Goal: Transaction & Acquisition: Subscribe to service/newsletter

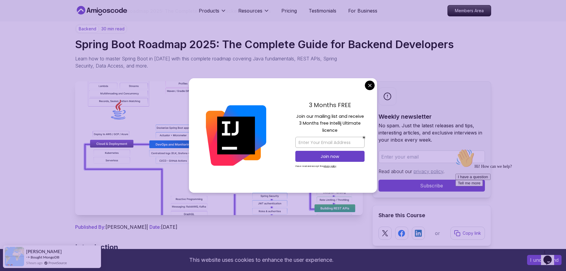
scroll to position [30, 0]
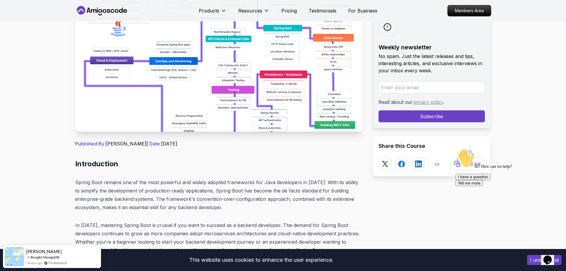
scroll to position [119, 0]
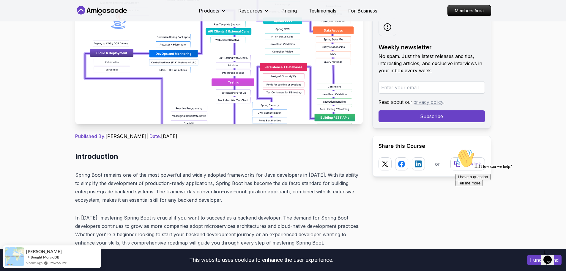
click at [202, 92] on img at bounding box center [218, 57] width 287 height 134
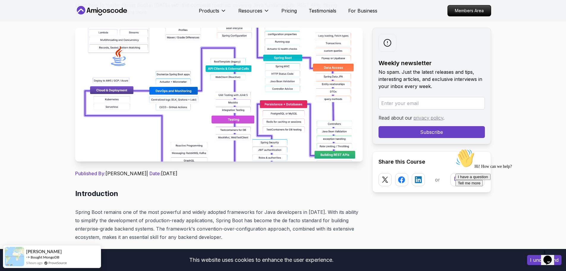
scroll to position [30, 0]
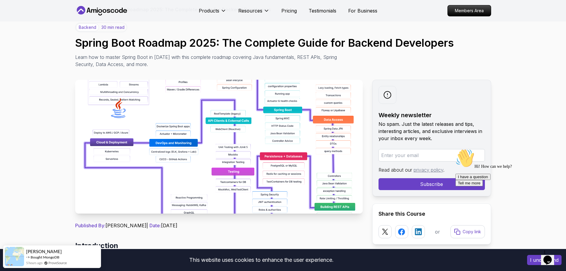
click at [298, 120] on img at bounding box center [218, 147] width 287 height 134
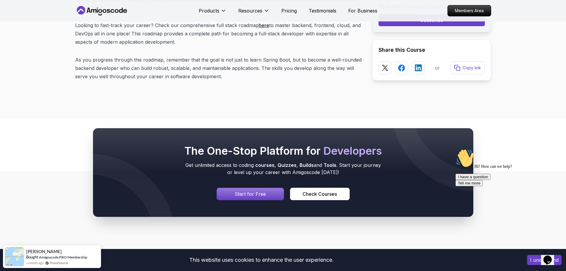
scroll to position [7613, 0]
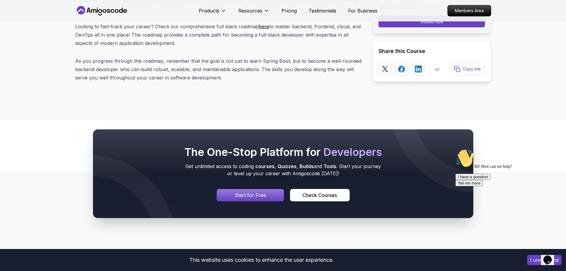
click at [257, 191] on p "Start for Free" at bounding box center [250, 194] width 31 height 7
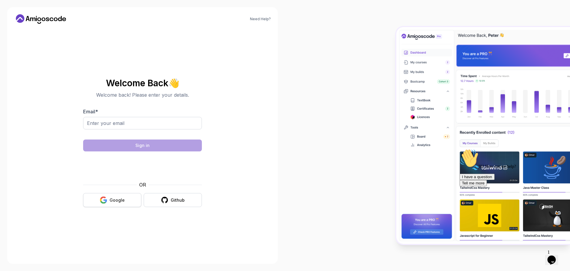
click at [116, 204] on button "Google" at bounding box center [112, 200] width 58 height 14
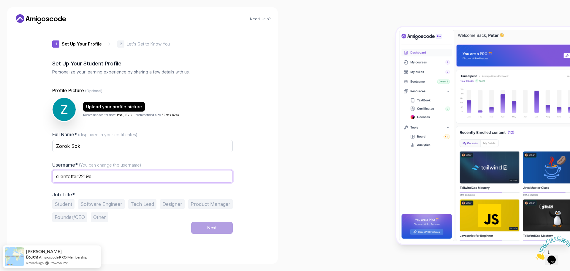
drag, startPoint x: 105, startPoint y: 180, endPoint x: 27, endPoint y: 181, distance: 77.8
click at [27, 181] on div "Need Help? 1 Set Up Your Profile 1 Set Up Your Profile 2 Let's Get to Know You …" at bounding box center [142, 135] width 271 height 256
type input "ថ"
type input "zorok"
click at [72, 204] on button "Student" at bounding box center [63, 204] width 22 height 10
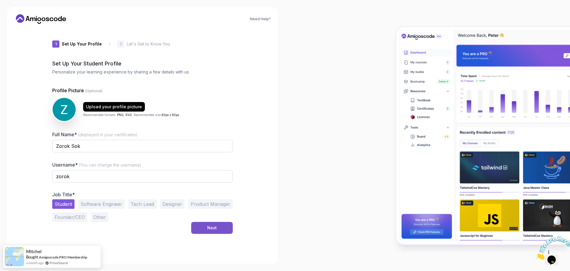
click at [214, 228] on div "Next" at bounding box center [212, 227] width 10 height 6
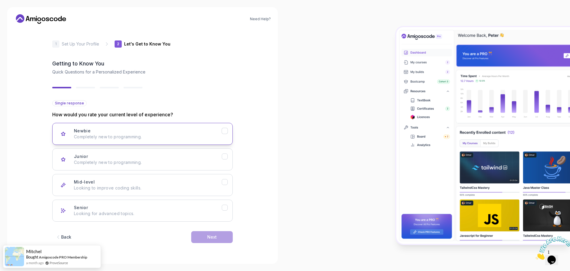
click at [222, 132] on icon "Newbie" at bounding box center [225, 131] width 6 height 6
click at [219, 232] on button "Next" at bounding box center [212, 237] width 42 height 12
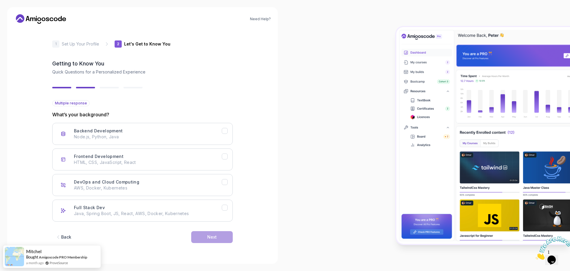
click at [60, 235] on icon "button" at bounding box center [58, 237] width 6 height 6
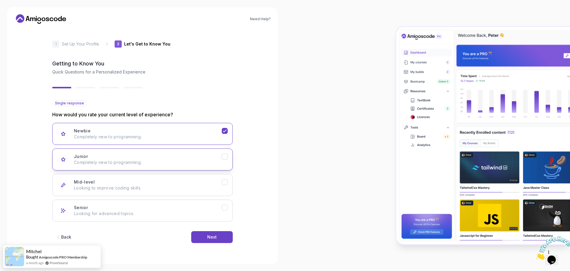
click at [222, 162] on button "Junior Completely new to programming." at bounding box center [142, 159] width 181 height 22
click at [227, 192] on button "Mid-level Looking to improve coding skills." at bounding box center [142, 185] width 181 height 22
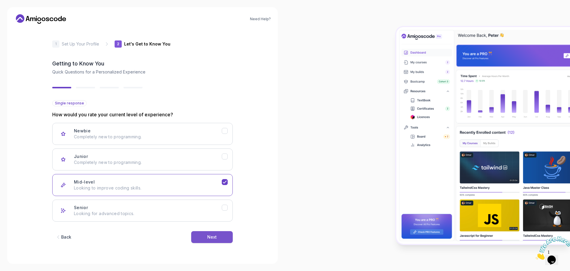
drag, startPoint x: 221, startPoint y: 229, endPoint x: 220, endPoint y: 232, distance: 3.3
click at [221, 230] on div "Back Next" at bounding box center [142, 236] width 181 height 31
click at [220, 233] on button "Next" at bounding box center [212, 237] width 42 height 12
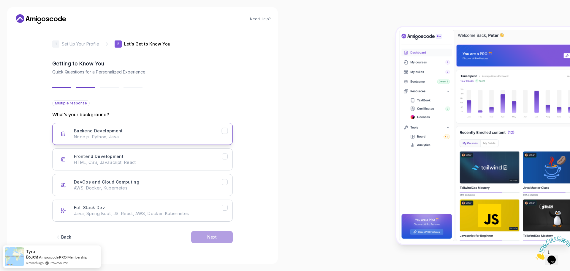
click at [132, 128] on div "Backend Development Node.js, Python, Java" at bounding box center [148, 134] width 148 height 12
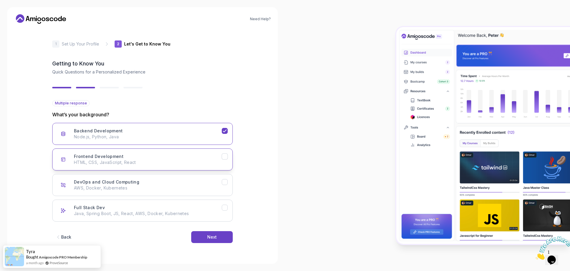
click at [216, 166] on button "Frontend Development HTML, CSS, JavaScript, React" at bounding box center [142, 159] width 181 height 22
click at [223, 190] on button "DevOps and Cloud Computing AWS, Docker, Kubernetes" at bounding box center [142, 185] width 181 height 22
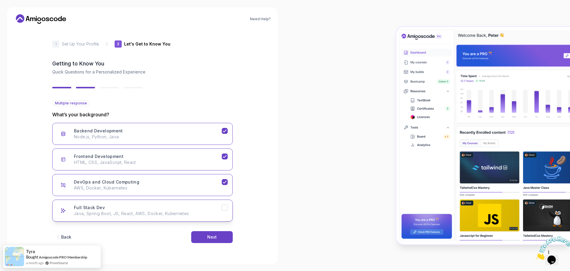
click at [214, 217] on button "Full Stack Dev Java, Spring Boot, JS, React, AWS, Docker, Kubernetes" at bounding box center [142, 210] width 181 height 22
click at [217, 231] on button "Next" at bounding box center [212, 237] width 42 height 12
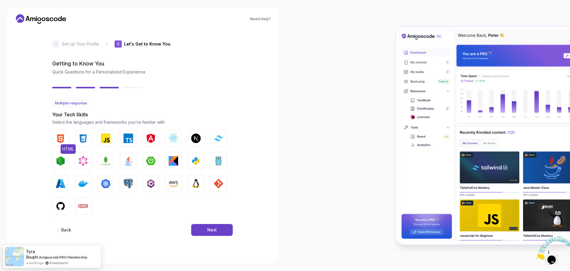
click at [66, 139] on button "HTML" at bounding box center [60, 138] width 17 height 17
click at [84, 138] on img "button" at bounding box center [83, 138] width 10 height 10
click at [107, 137] on img "button" at bounding box center [106, 138] width 10 height 10
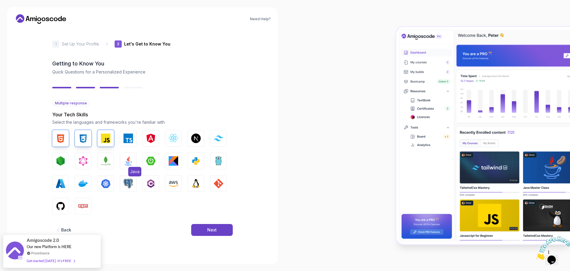
click at [129, 163] on img "button" at bounding box center [129, 161] width 10 height 10
click at [150, 162] on img "button" at bounding box center [151, 161] width 10 height 10
click at [211, 225] on button "Next" at bounding box center [212, 230] width 42 height 12
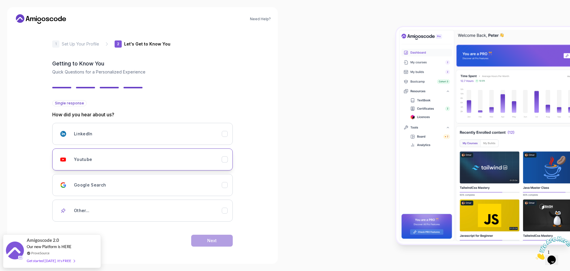
click at [217, 161] on div "Youtube" at bounding box center [148, 159] width 148 height 12
click at [221, 186] on div "Google Search" at bounding box center [148, 185] width 148 height 12
click at [222, 155] on button "Youtube" at bounding box center [142, 159] width 181 height 22
click at [222, 188] on button "Google Search" at bounding box center [142, 185] width 181 height 22
click at [223, 232] on div "Back Next" at bounding box center [142, 240] width 181 height 31
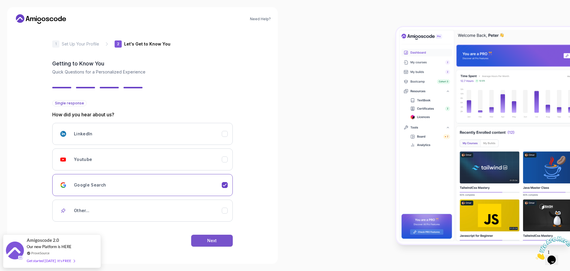
click at [221, 236] on button "Next" at bounding box center [212, 240] width 42 height 12
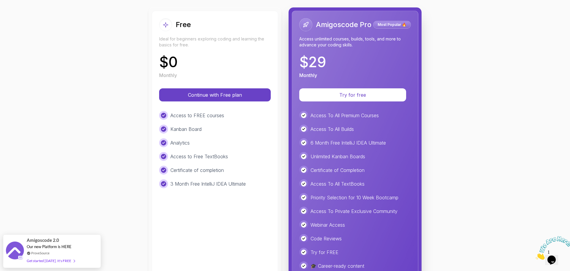
scroll to position [89, 0]
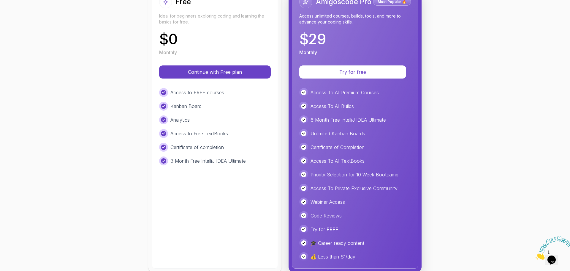
click at [167, 182] on div "Free Ideal for beginners exploring coding and learning the basics for free. $ 0…" at bounding box center [215, 128] width 126 height 280
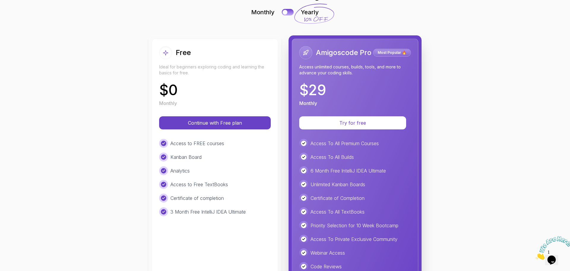
scroll to position [30, 0]
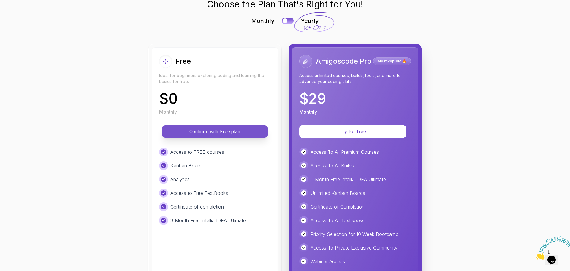
click at [240, 131] on p "Continue with Free plan" at bounding box center [215, 131] width 93 height 7
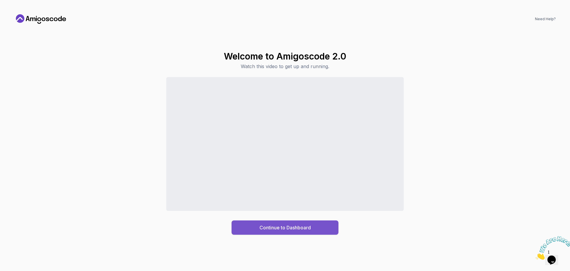
click at [282, 227] on div "Continue to Dashboard" at bounding box center [285, 227] width 51 height 7
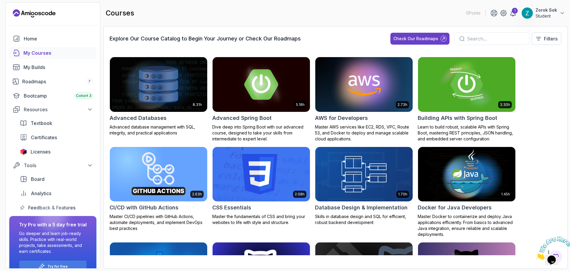
click at [276, 103] on img at bounding box center [261, 84] width 102 height 57
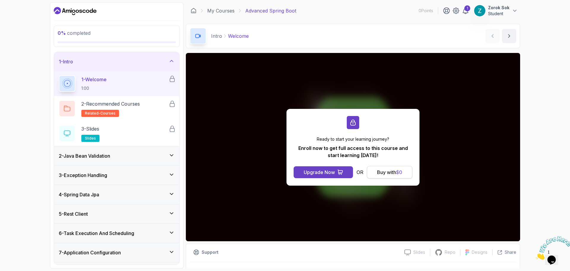
click at [386, 176] on button "Buy with $ 0" at bounding box center [389, 172] width 45 height 12
click at [395, 173] on div "Buy with $ 0" at bounding box center [389, 171] width 25 height 7
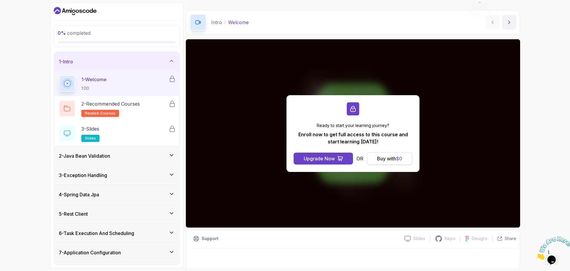
scroll to position [14, 0]
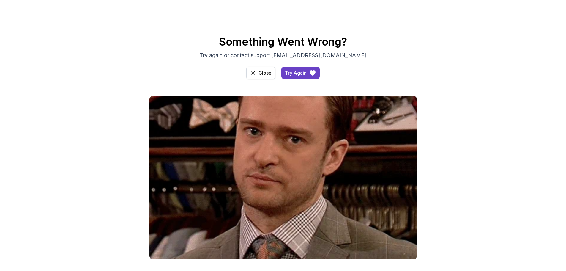
click at [266, 72] on div "Close" at bounding box center [264, 72] width 13 height 7
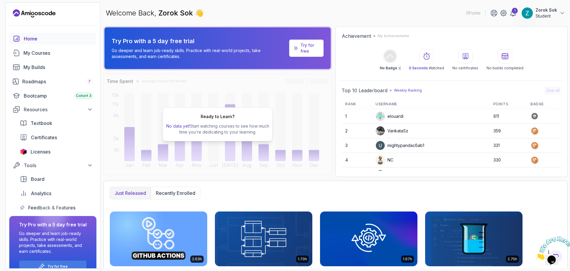
click at [313, 48] on p "Try for free" at bounding box center [310, 48] width 18 height 12
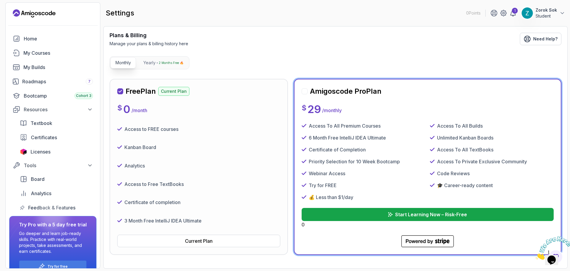
scroll to position [30, 0]
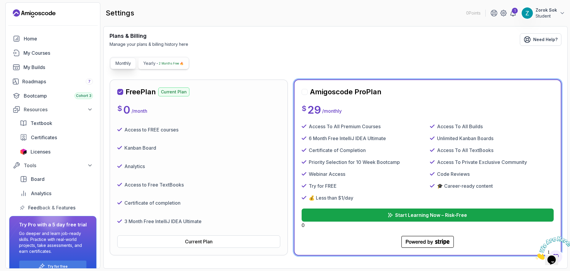
click at [165, 63] on p "2 Months Free 🔥" at bounding box center [171, 63] width 25 height 6
click at [125, 64] on p "Monthly" at bounding box center [123, 63] width 15 height 6
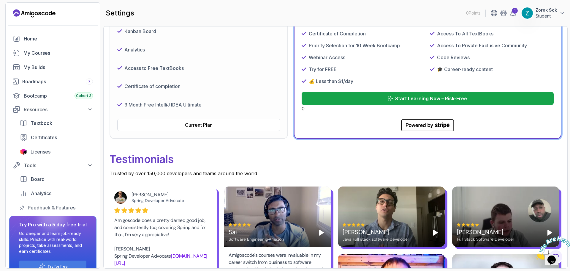
scroll to position [148, 0]
